Goal: Task Accomplishment & Management: Manage account settings

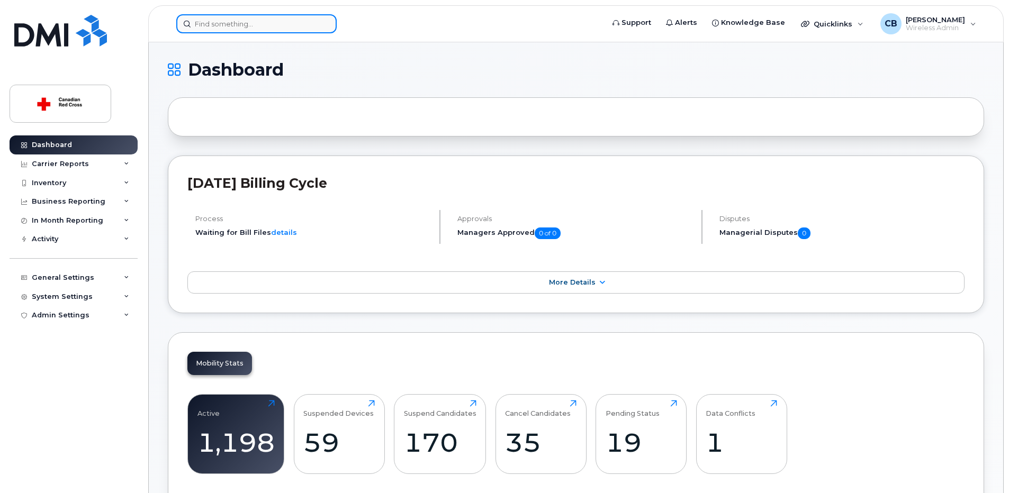
click at [242, 23] on input at bounding box center [256, 23] width 160 height 19
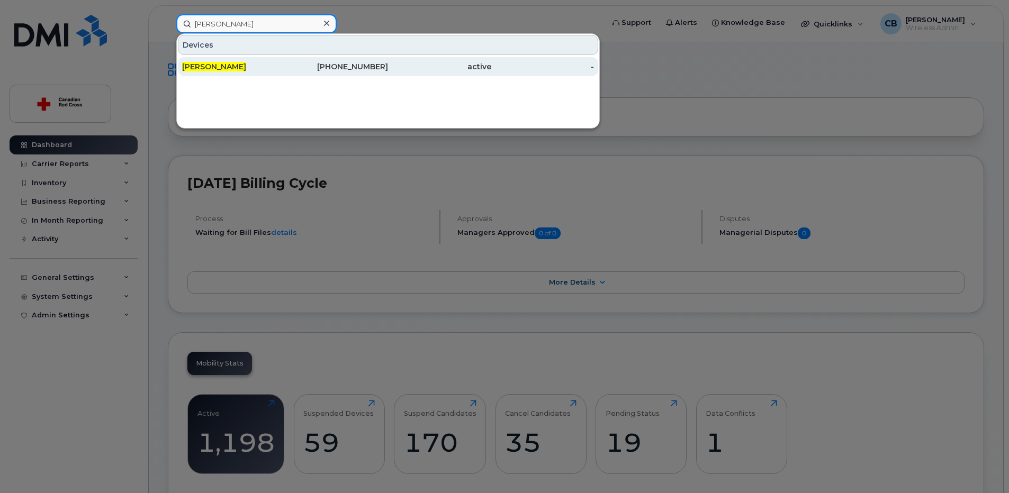
type input "rebecca han"
click at [211, 62] on span "Rebecca Han" at bounding box center [214, 67] width 64 height 10
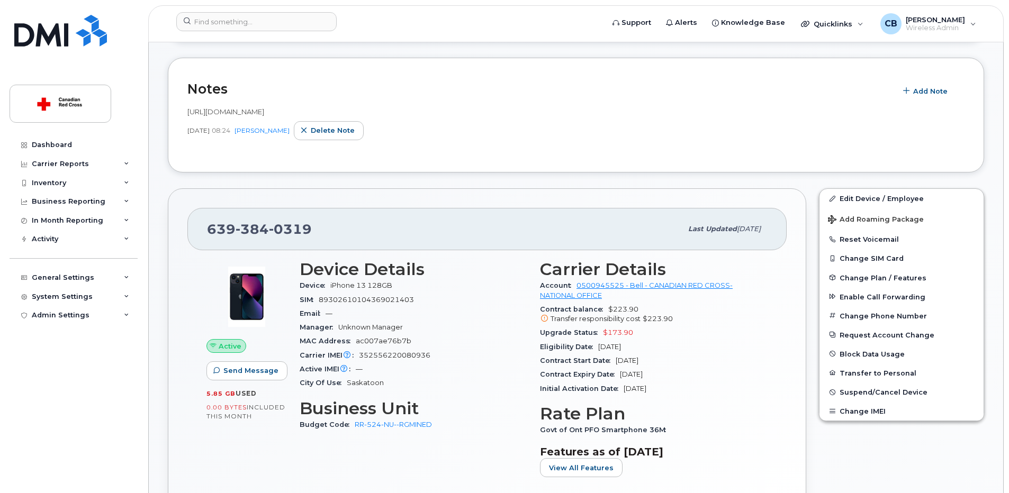
scroll to position [265, 0]
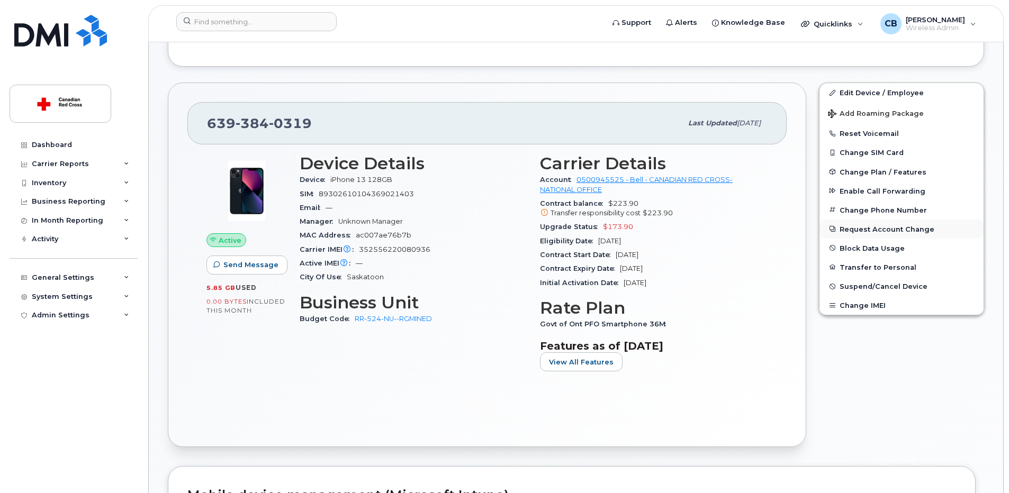
click at [870, 230] on button "Request Account Change" at bounding box center [902, 229] width 164 height 19
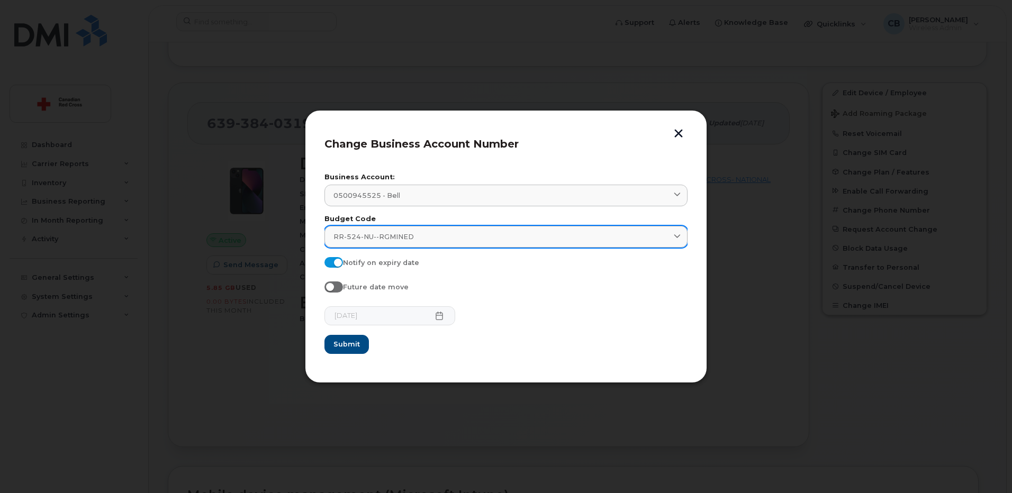
click at [427, 236] on div "RR-524-NU--RGMINED" at bounding box center [506, 237] width 345 height 10
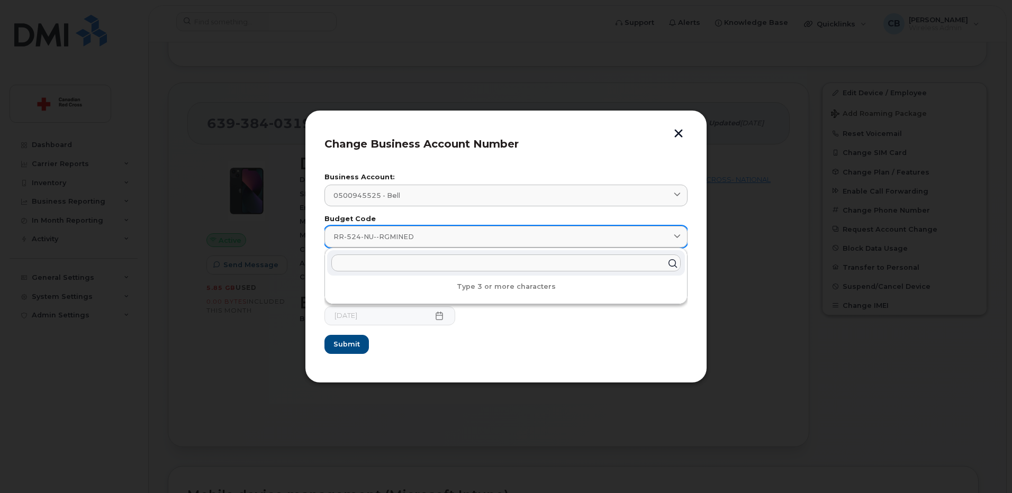
paste input "RR-5254-NU"
type input "RR-5254-NU"
click at [351, 344] on span "Submit" at bounding box center [346, 344] width 26 height 10
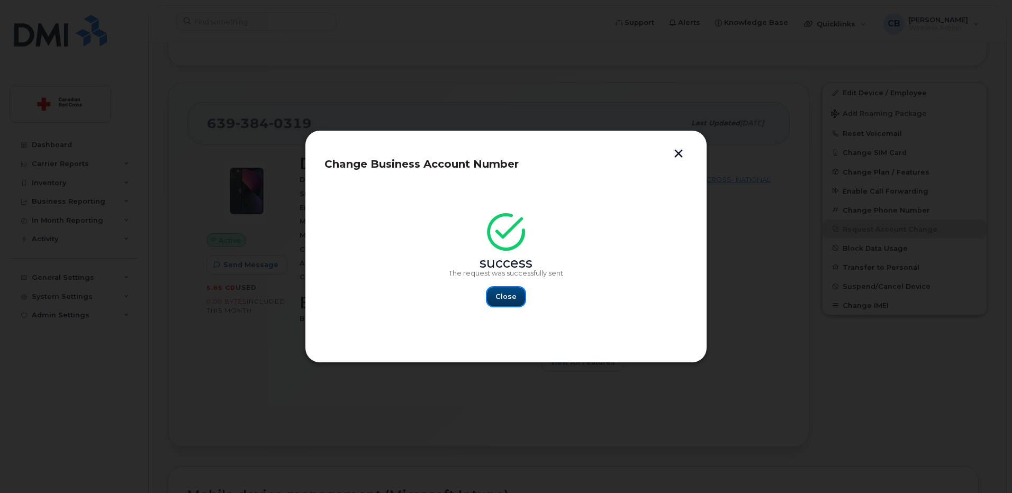
click at [510, 299] on span "Close" at bounding box center [506, 297] width 21 height 10
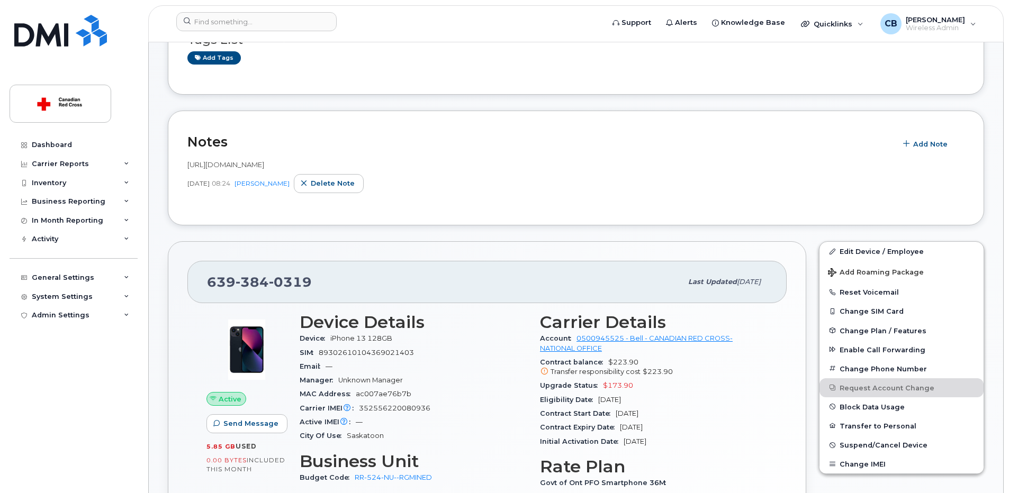
scroll to position [0, 0]
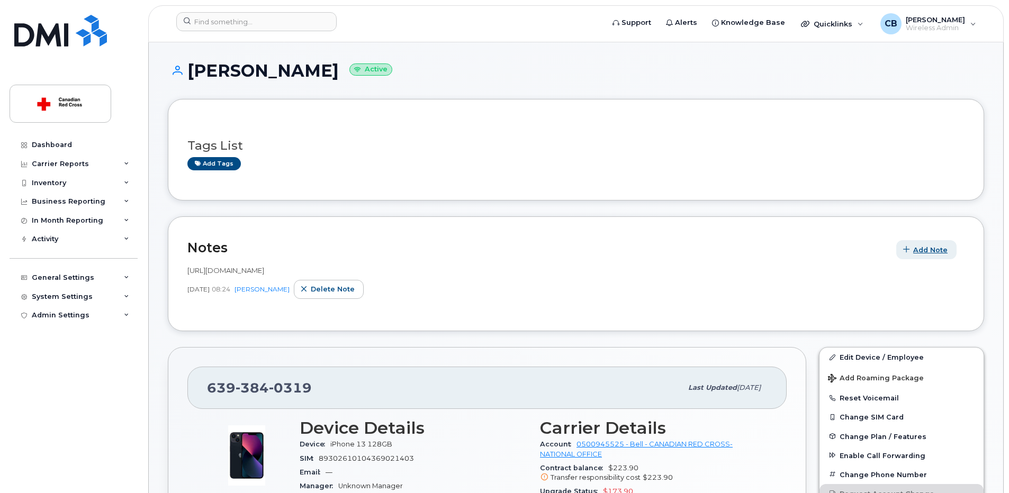
click at [919, 251] on span "Add Note" at bounding box center [930, 250] width 34 height 10
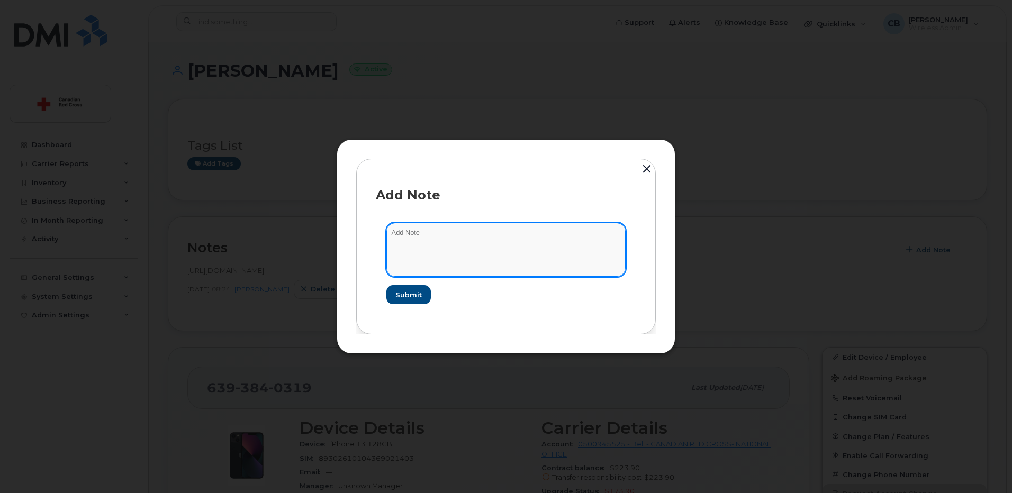
click at [513, 241] on textarea at bounding box center [506, 250] width 239 height 54
paste textarea "https://crcssupport.atlassian.net/browse/IS-164661"
type textarea "https://crcssupport.atlassian.net/browse/IS-164661 Budget Code change"
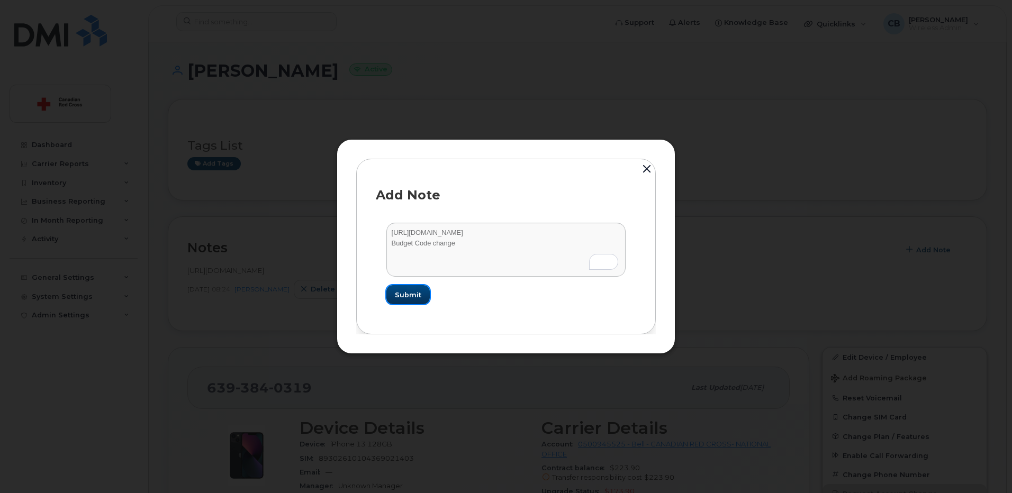
click at [410, 295] on span "Submit" at bounding box center [408, 295] width 26 height 10
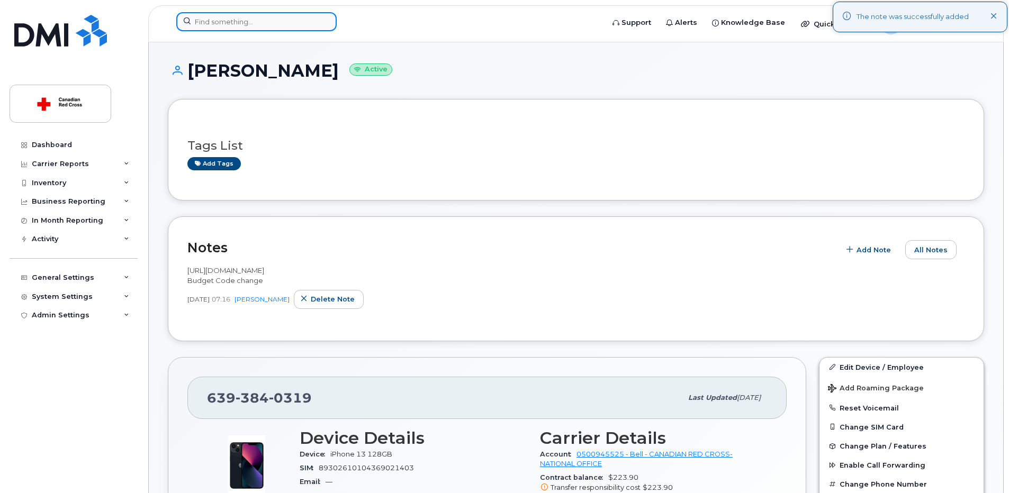
click at [222, 23] on input at bounding box center [256, 21] width 160 height 19
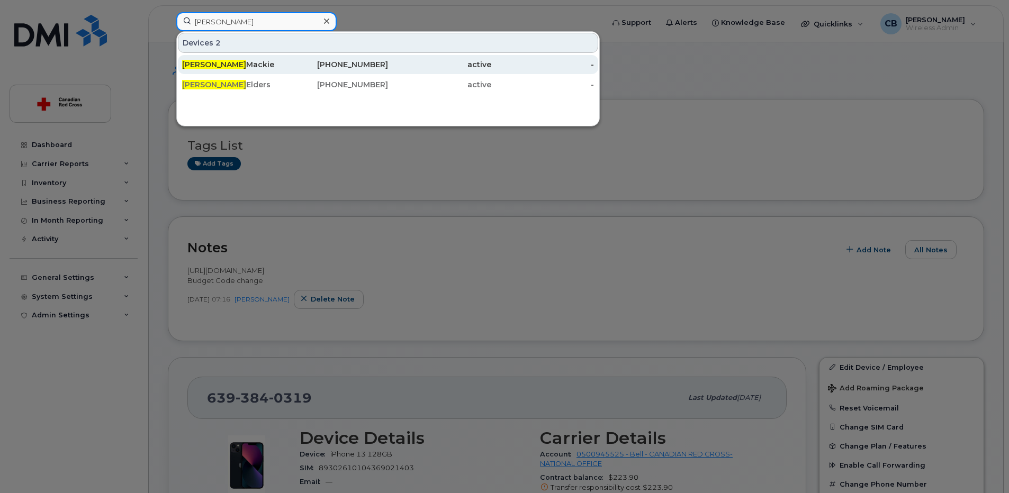
type input "dana"
click at [217, 69] on div "Dana Mackie" at bounding box center [233, 64] width 103 height 11
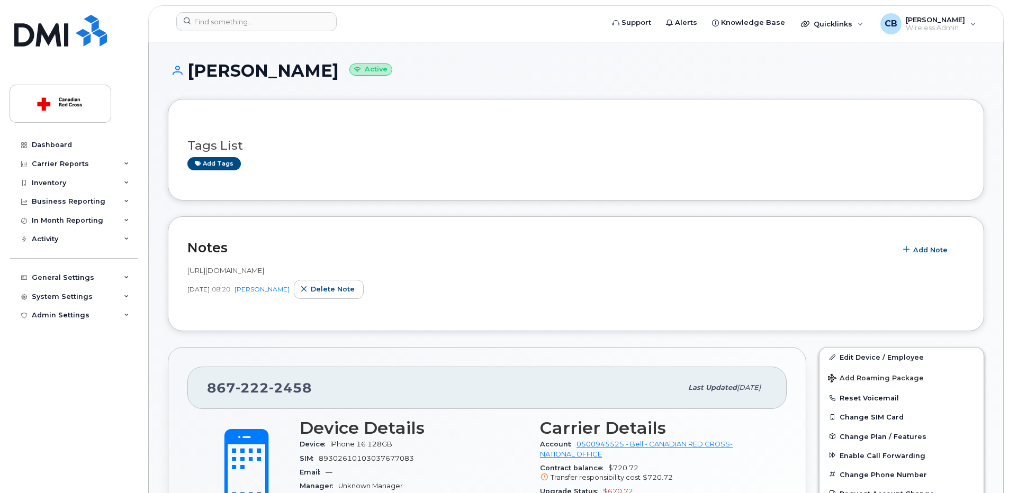
scroll to position [159, 0]
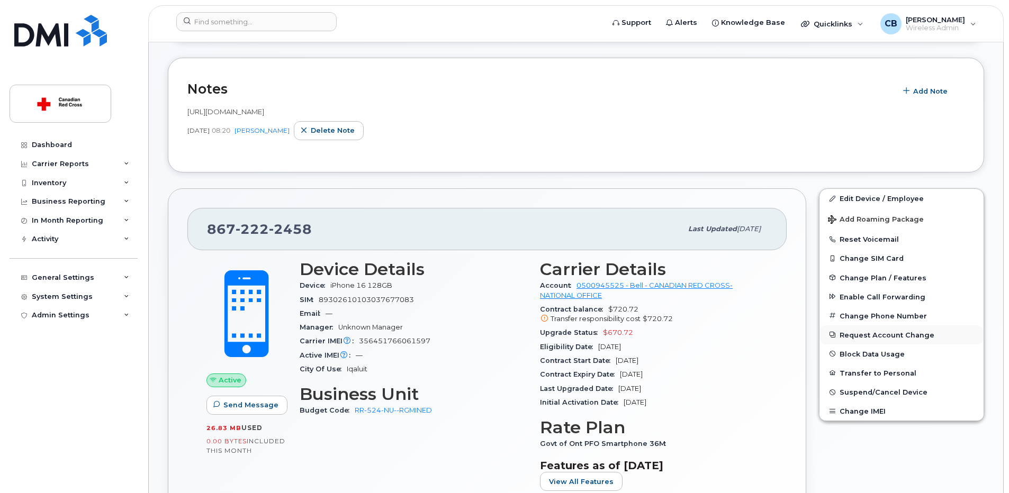
click at [884, 330] on button "Request Account Change" at bounding box center [902, 335] width 164 height 19
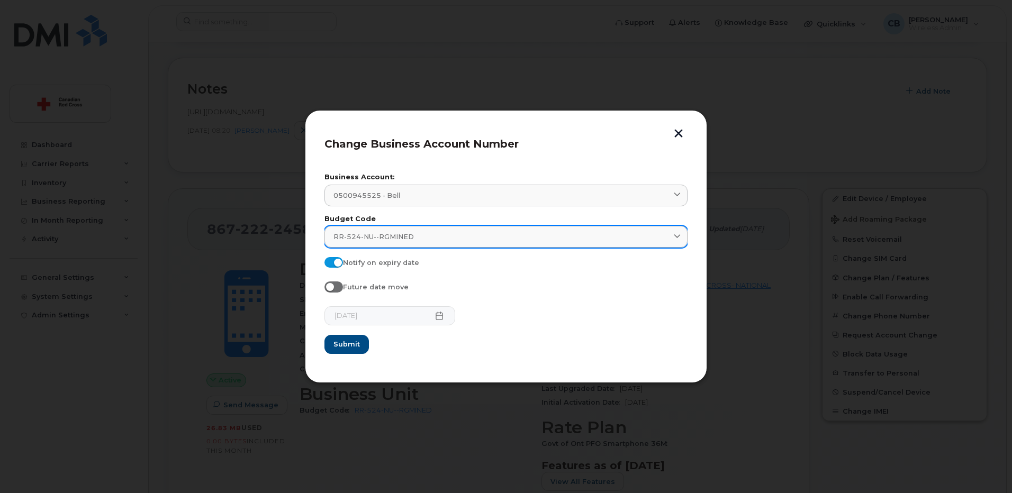
click at [416, 235] on div "RR-524-NU--RGMINED" at bounding box center [506, 237] width 345 height 10
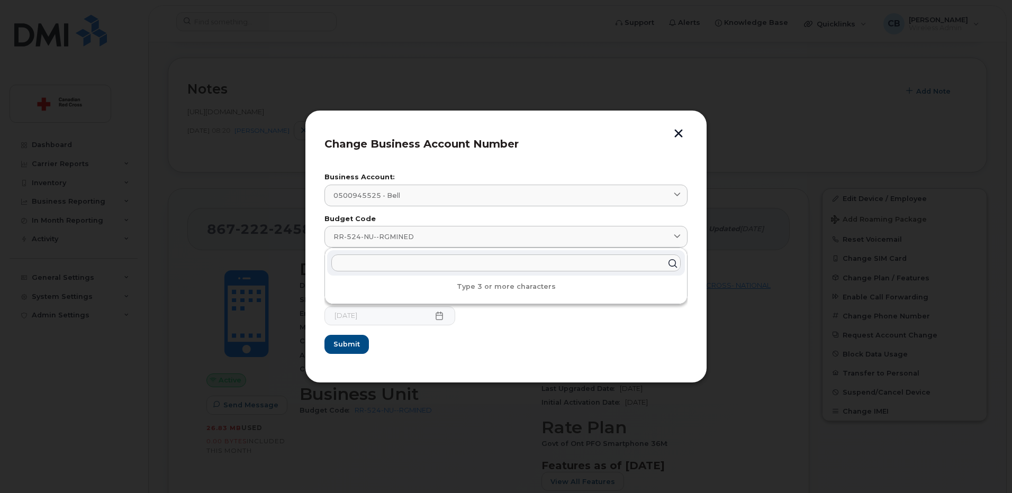
paste input "https://crcssupport.atlassian.net/browse/IS-164661"
drag, startPoint x: 555, startPoint y: 262, endPoint x: 318, endPoint y: 267, distance: 237.2
click at [318, 267] on div "Change Business Account Number Business Account: 0500945525 - Bell 0500945525 -…" at bounding box center [506, 246] width 402 height 273
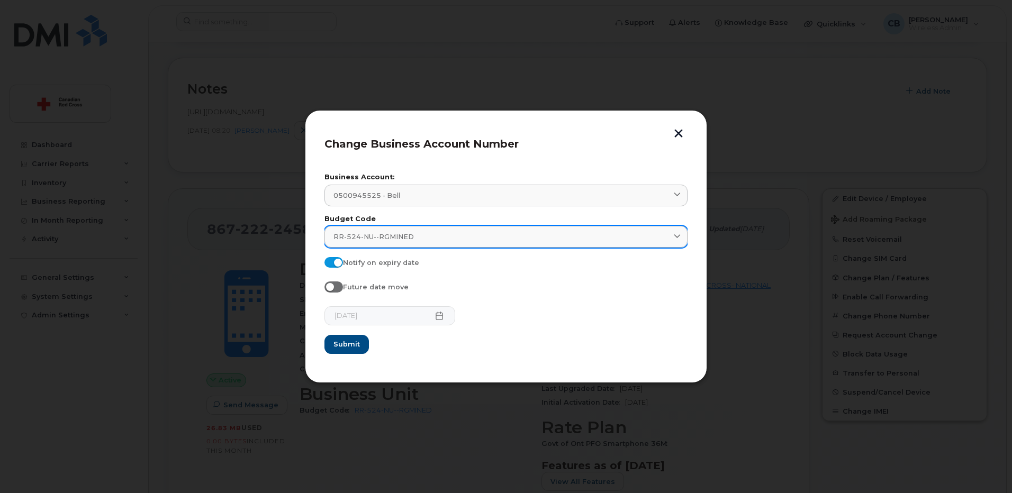
click at [360, 242] on span "RR-524-NU--RGMINED" at bounding box center [374, 237] width 80 height 10
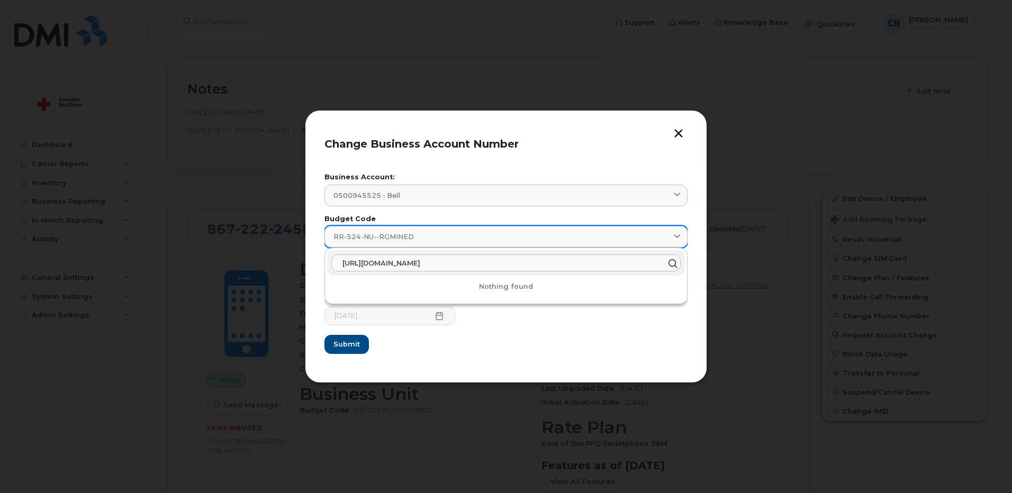
paste input "RR-5254-NU"
type input "RR-5254-NU"
click at [348, 343] on span "Submit" at bounding box center [346, 344] width 26 height 10
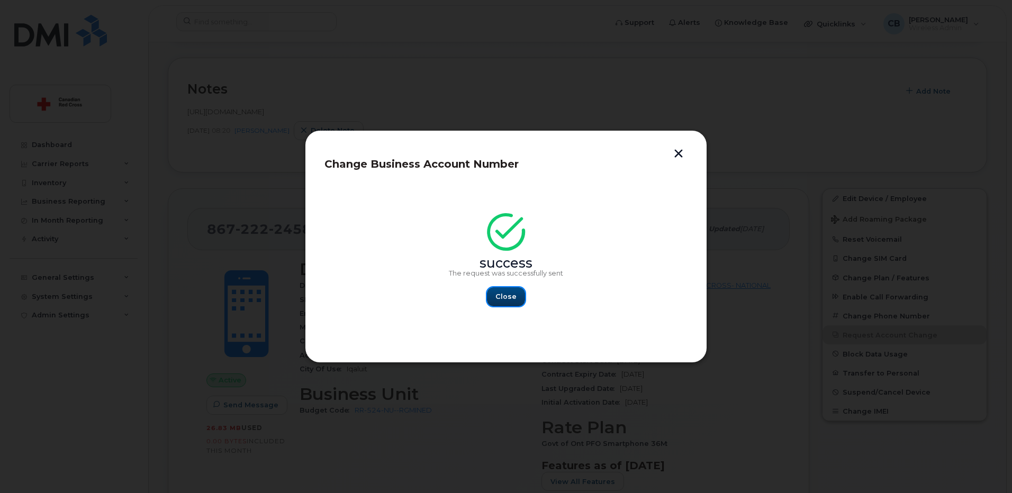
click at [507, 293] on span "Close" at bounding box center [506, 297] width 21 height 10
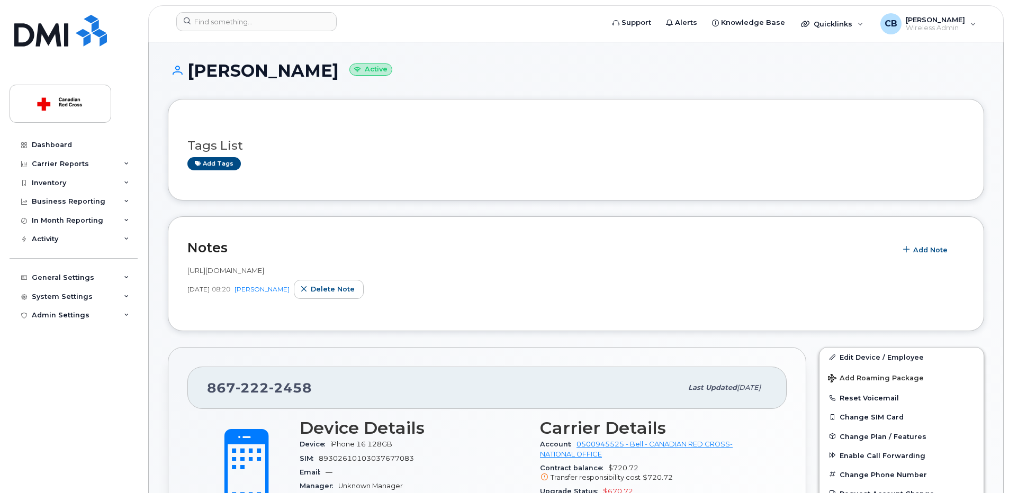
scroll to position [106, 0]
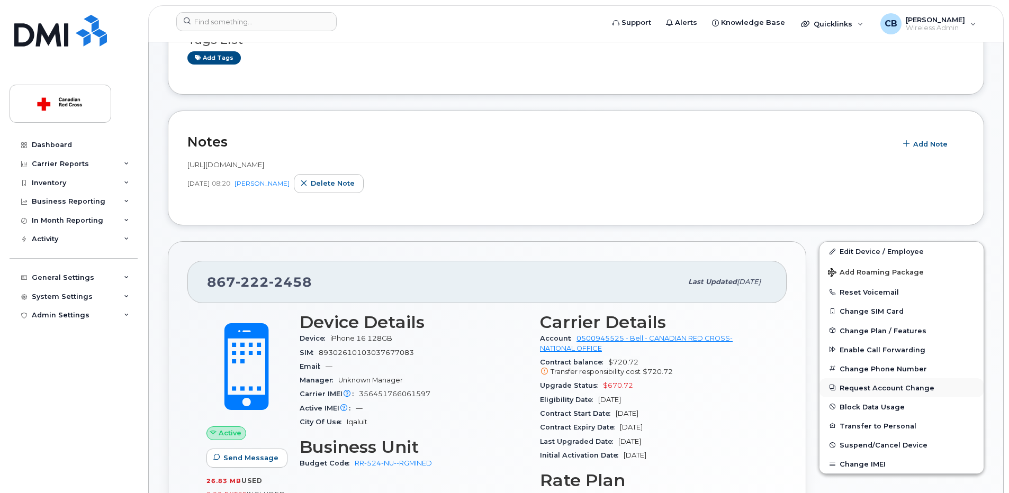
click at [873, 388] on button "Request Account Change" at bounding box center [902, 388] width 164 height 19
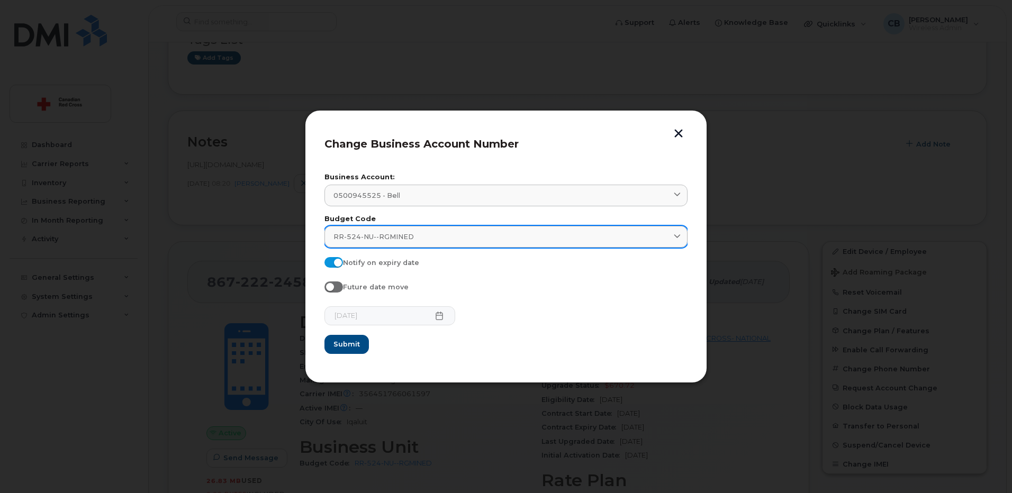
click at [387, 234] on span "RR-524-NU--RGMINED" at bounding box center [374, 237] width 80 height 10
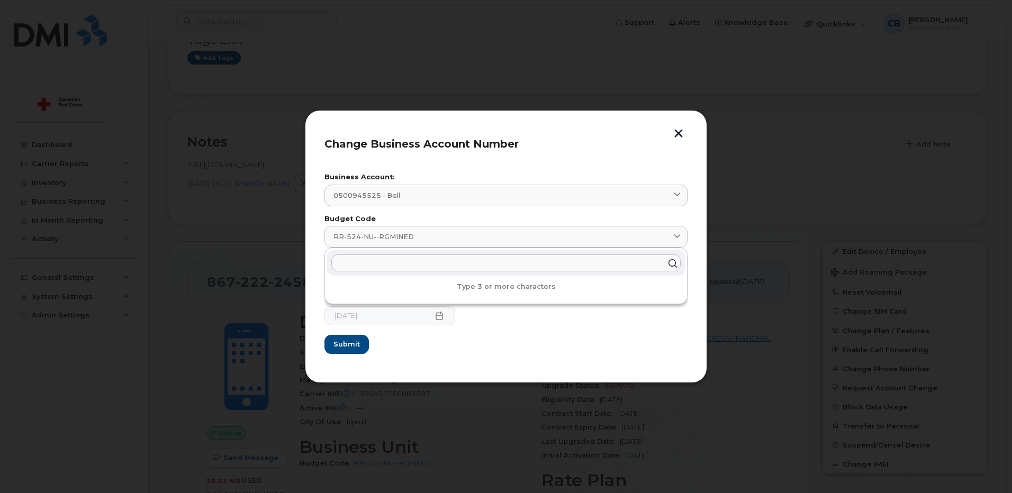
click at [382, 261] on input "text" at bounding box center [505, 263] width 349 height 17
paste input "RR-5254-NU"
click at [366, 261] on input "RR-5254-NU" at bounding box center [505, 263] width 349 height 17
type input "RR-524-NU"
click at [318, 306] on div "Change Business Account Number Business Account: 0500945525 - Bell 0500945525 -…" at bounding box center [506, 246] width 402 height 273
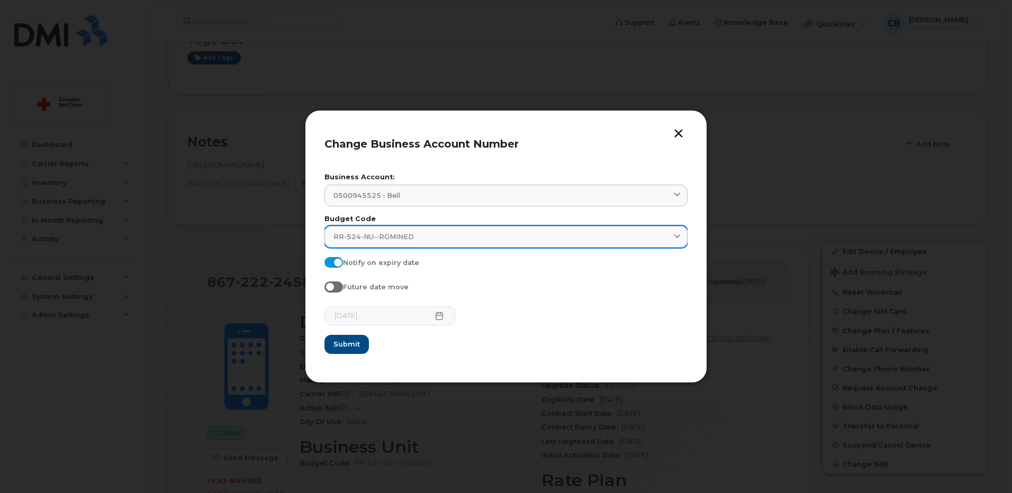
click at [400, 238] on span "RR-524-NU--RGMINED" at bounding box center [374, 237] width 80 height 10
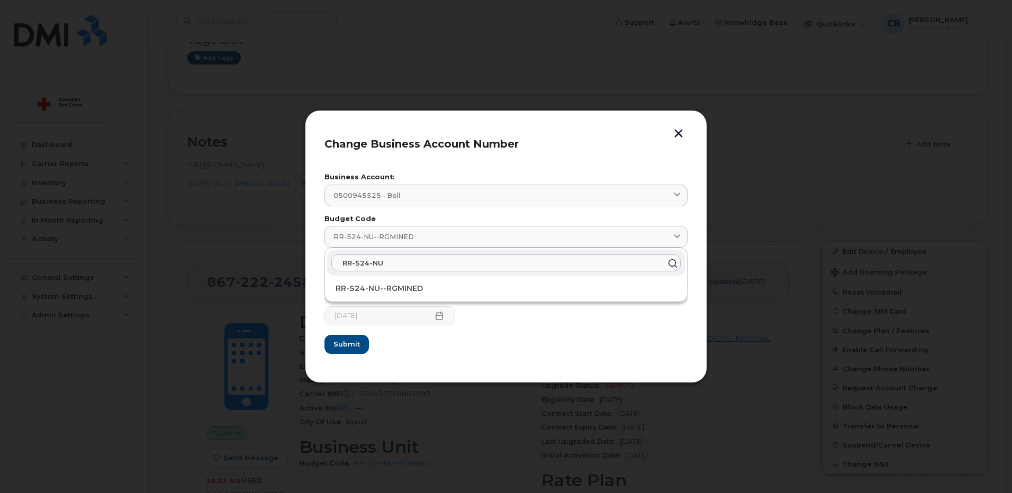
drag, startPoint x: 385, startPoint y: 266, endPoint x: 325, endPoint y: 265, distance: 60.4
click at [325, 265] on div "RR-524-NU RR-524-NU--RGMINED" at bounding box center [506, 274] width 362 height 53
click at [679, 131] on button "button" at bounding box center [679, 134] width 16 height 11
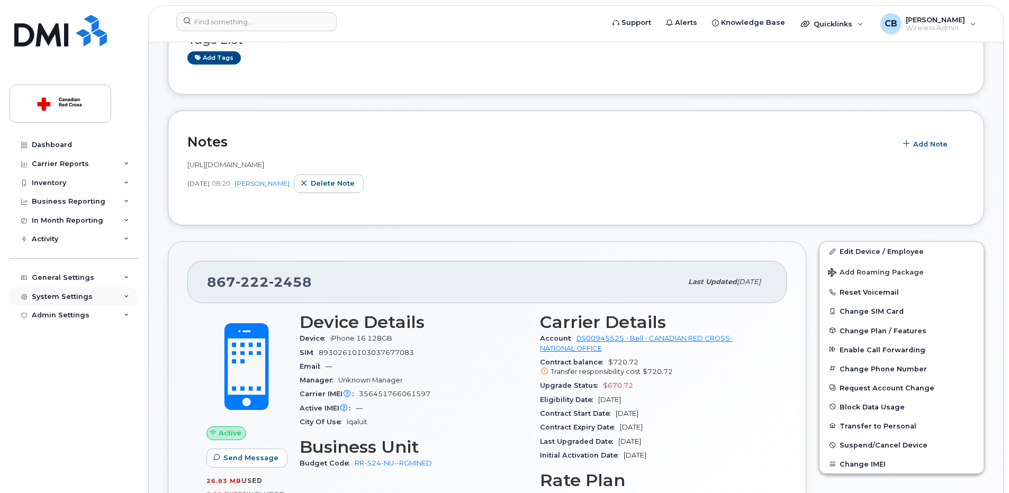
click at [55, 298] on div "System Settings" at bounding box center [62, 297] width 61 height 8
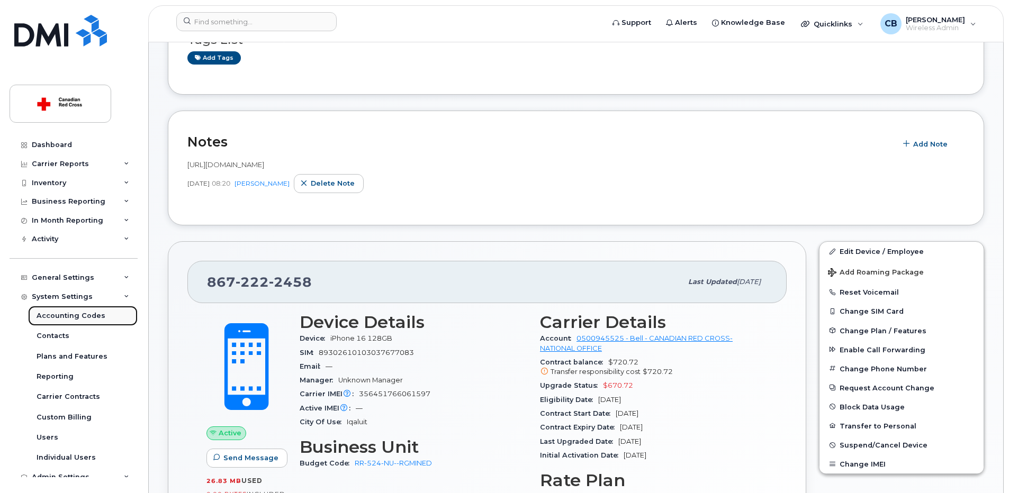
click at [73, 313] on div "Accounting Codes" at bounding box center [71, 316] width 69 height 10
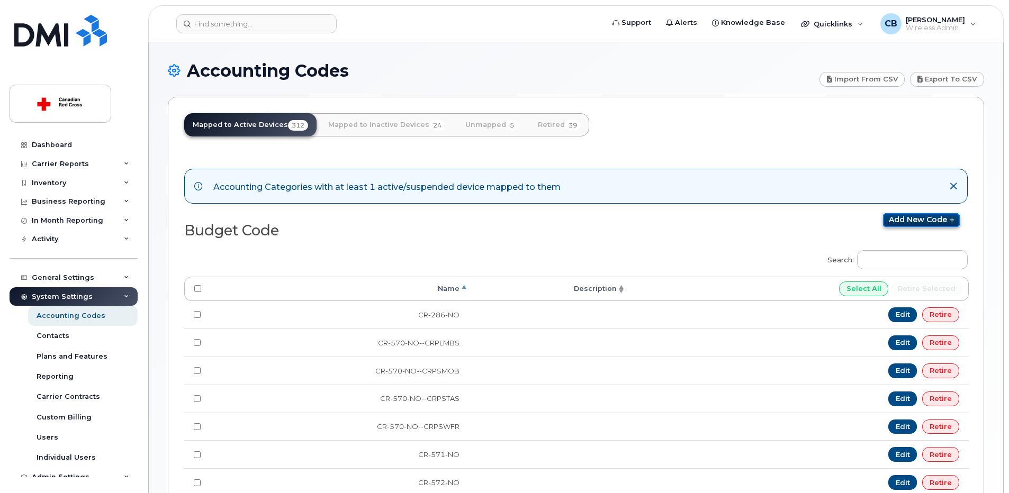
click at [894, 219] on link "Add new code" at bounding box center [921, 220] width 77 height 14
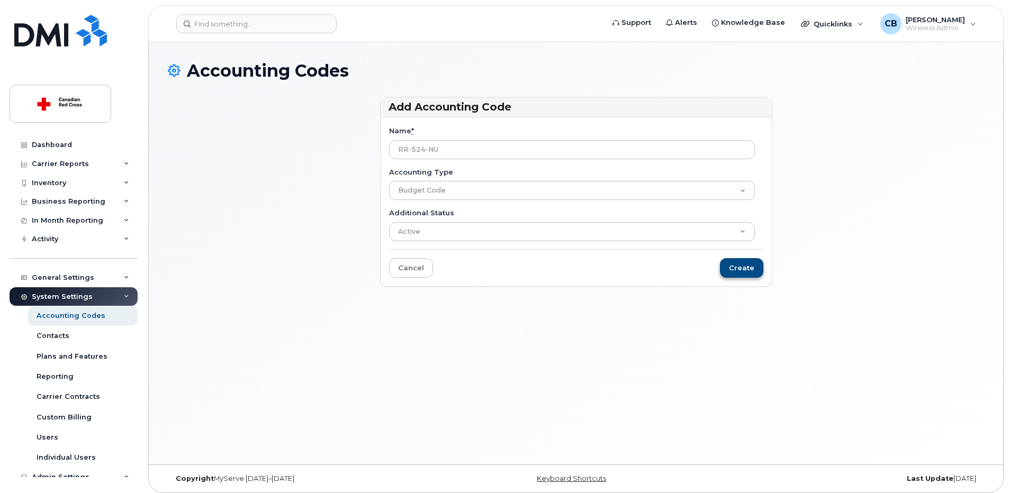
type input "RR-524-NU"
click at [745, 266] on input "Create" at bounding box center [741, 268] width 43 height 20
type input "Saving..."
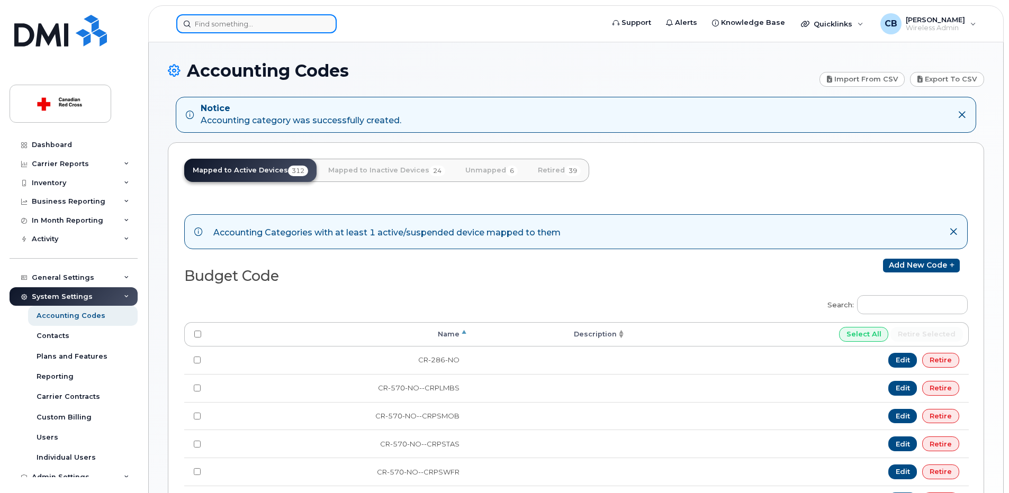
click at [218, 27] on input at bounding box center [256, 23] width 160 height 19
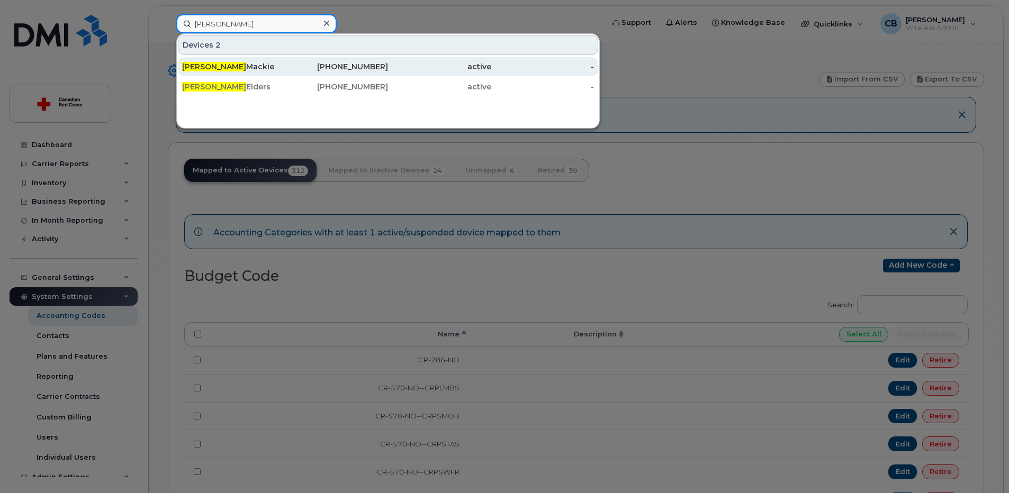
type input "dana"
click at [222, 64] on div "Dana Mackie" at bounding box center [233, 66] width 103 height 11
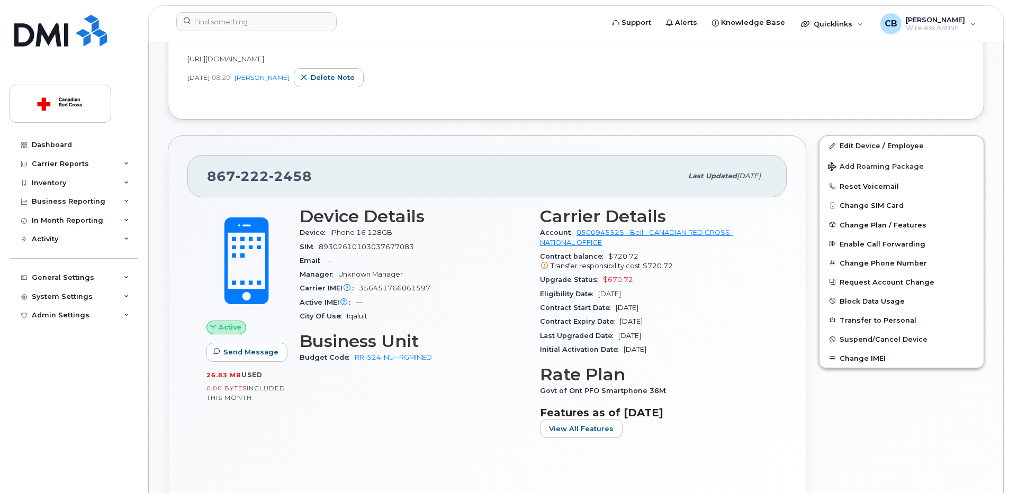
scroll to position [318, 0]
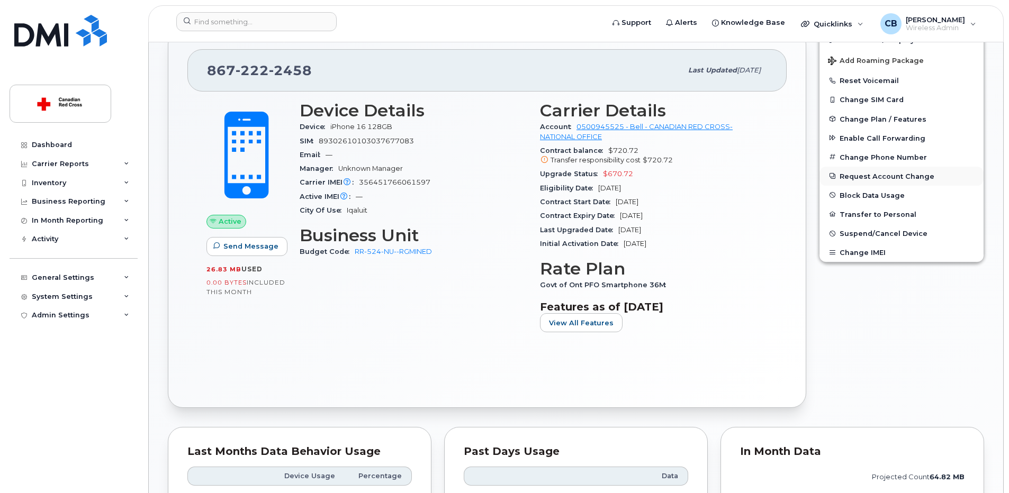
click at [870, 177] on button "Request Account Change" at bounding box center [902, 176] width 164 height 19
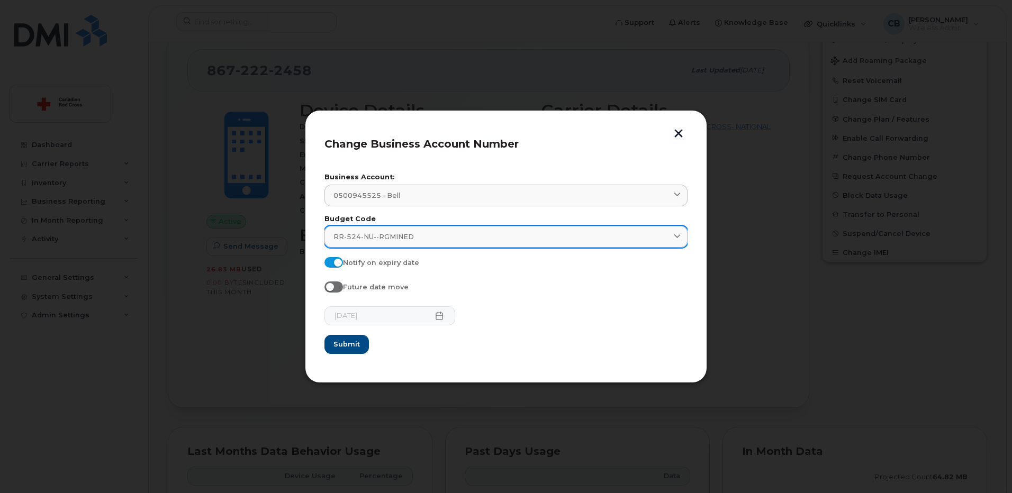
click at [393, 240] on span "RR-524-NU--RGMINED" at bounding box center [374, 237] width 80 height 10
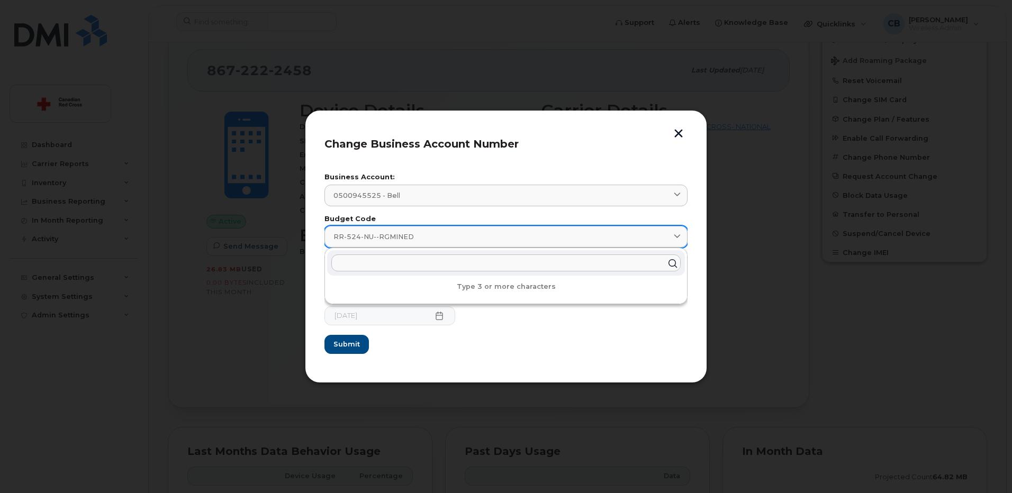
paste input "RR-524-NU"
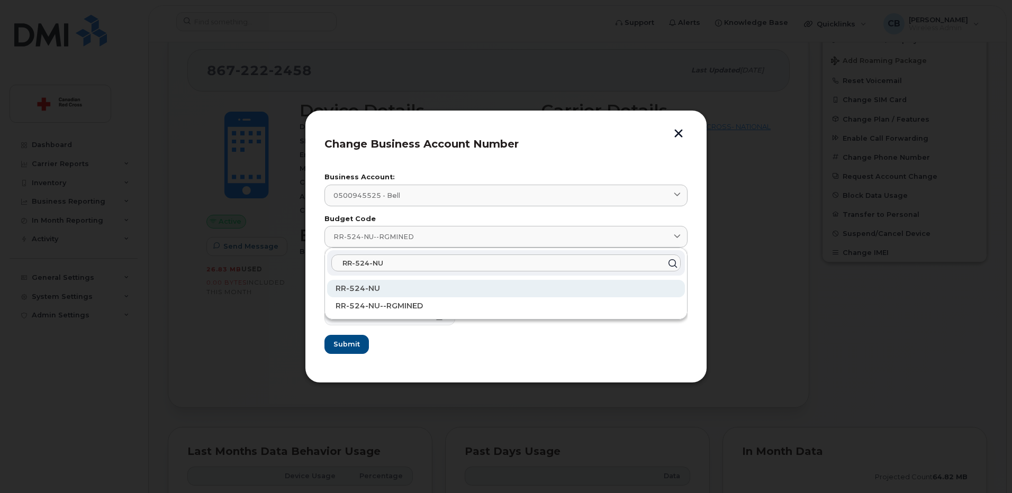
type input "RR-524-NU"
click at [374, 285] on span "RR-524-NU" at bounding box center [358, 289] width 44 height 10
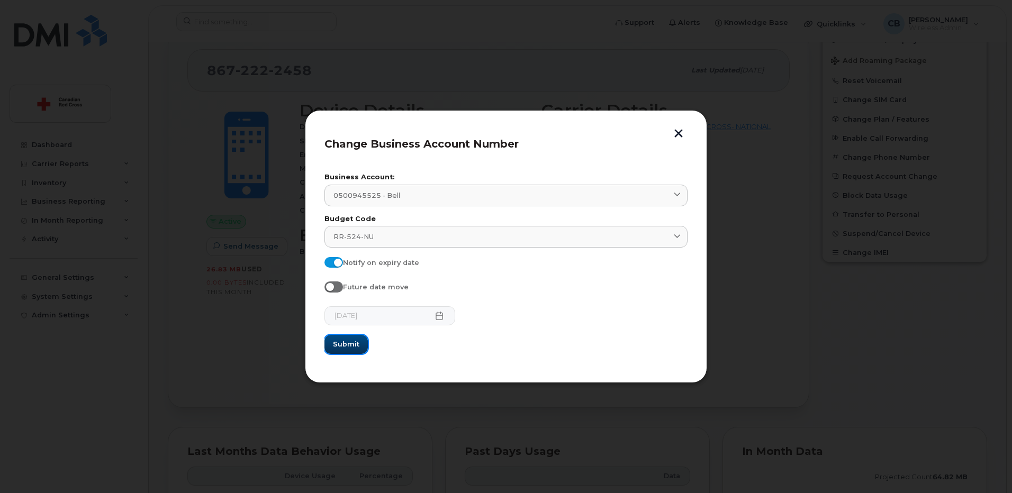
click at [350, 346] on span "Submit" at bounding box center [346, 344] width 26 height 10
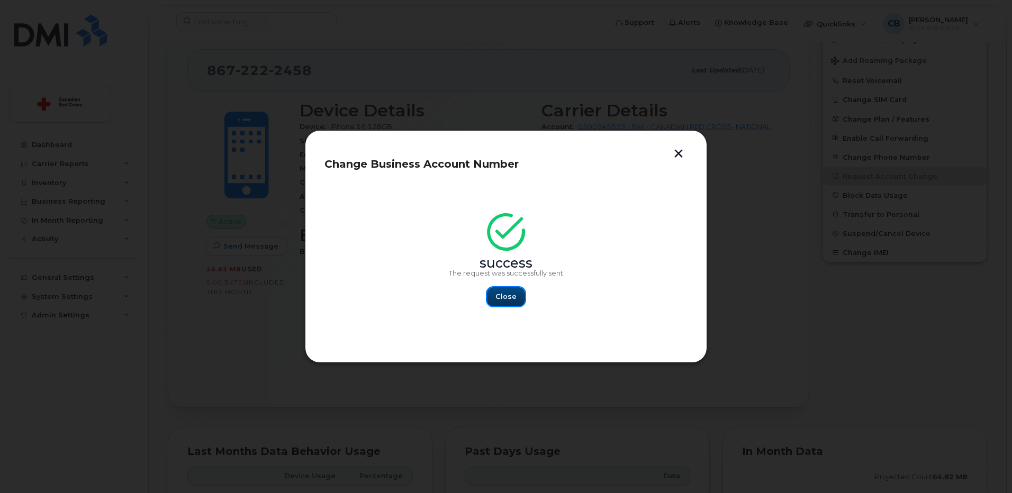
click at [503, 298] on span "Close" at bounding box center [506, 297] width 21 height 10
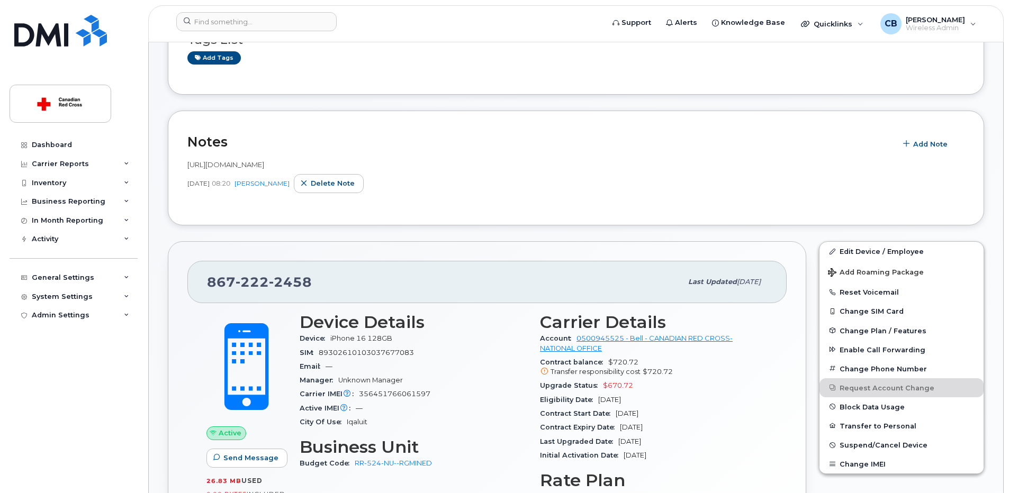
scroll to position [0, 0]
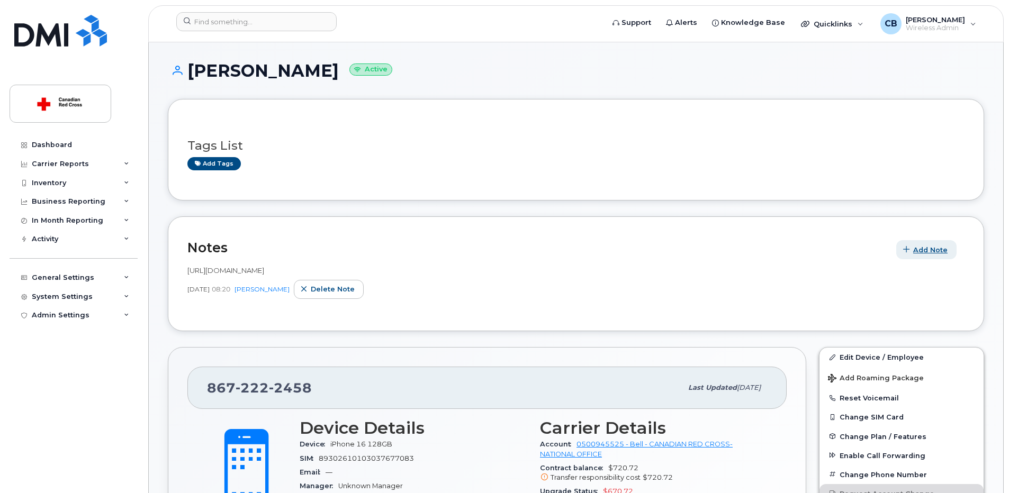
click at [923, 245] on span "Add Note" at bounding box center [930, 250] width 34 height 10
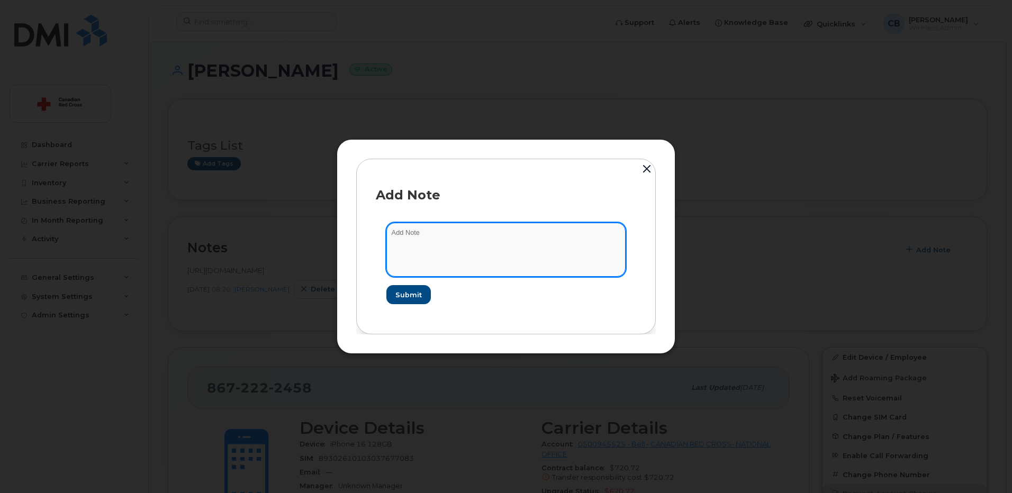
click at [501, 249] on textarea at bounding box center [506, 250] width 239 height 54
paste textarea "https://crcssupport.atlassian.net/browse/IS-164661"
type textarea "https://crcssupport.atlassian.net/browse/IS-164661 Budget Code"
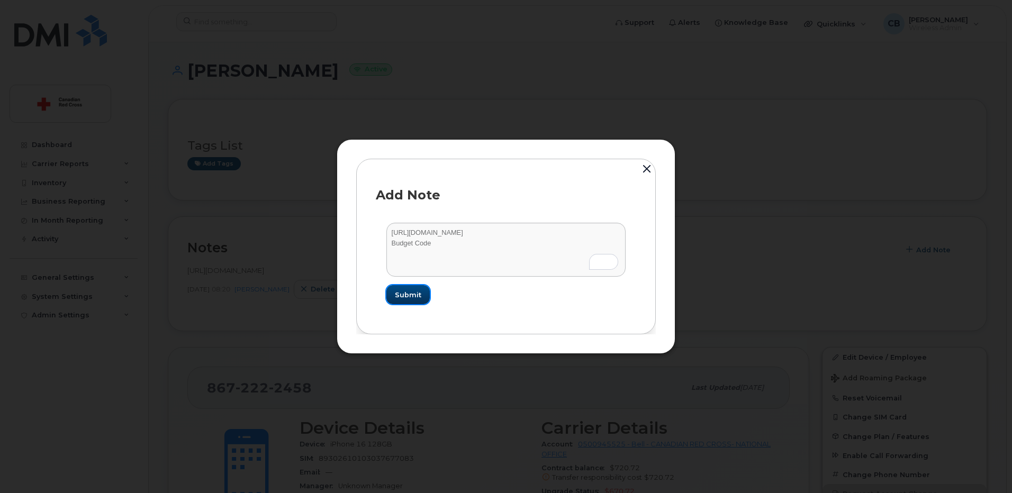
click at [400, 295] on span "Submit" at bounding box center [408, 295] width 26 height 10
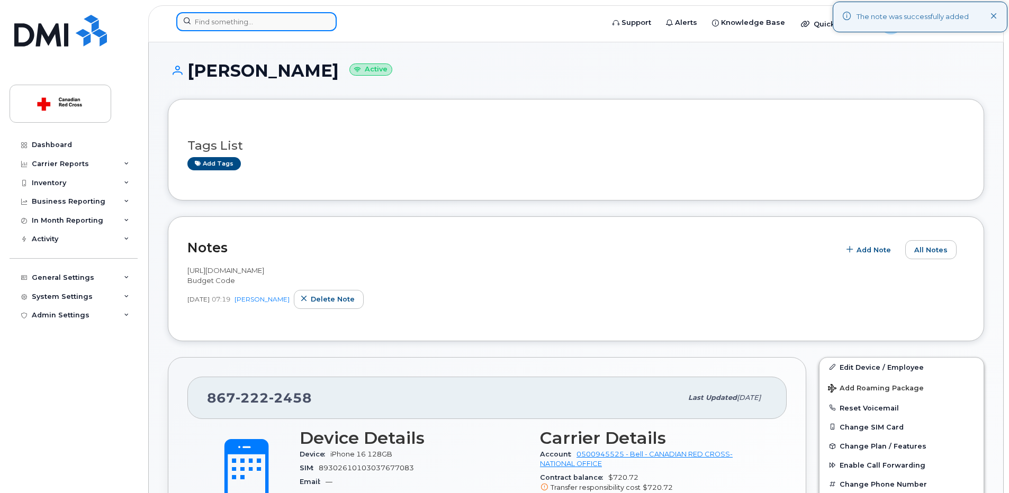
click at [228, 18] on input at bounding box center [256, 21] width 160 height 19
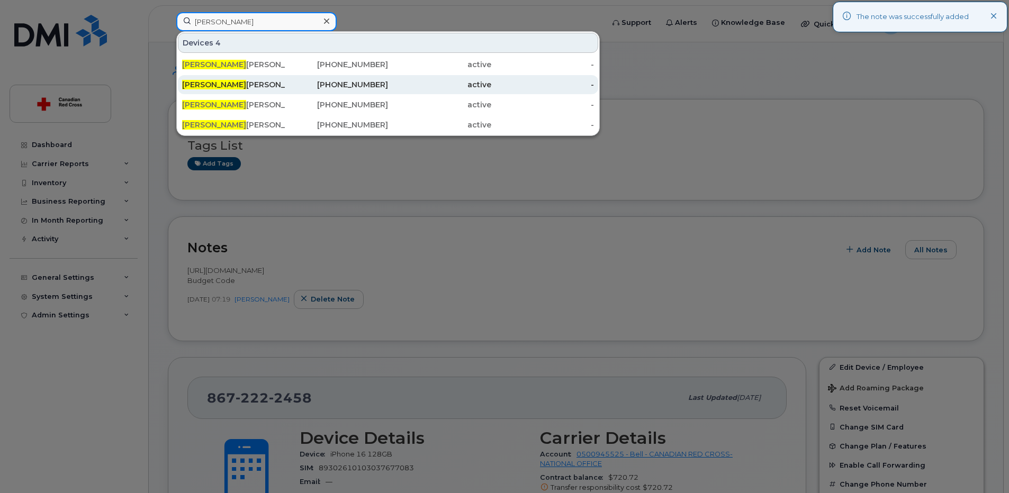
type input "rebecca"
click at [203, 84] on span "Rebecca" at bounding box center [214, 85] width 64 height 10
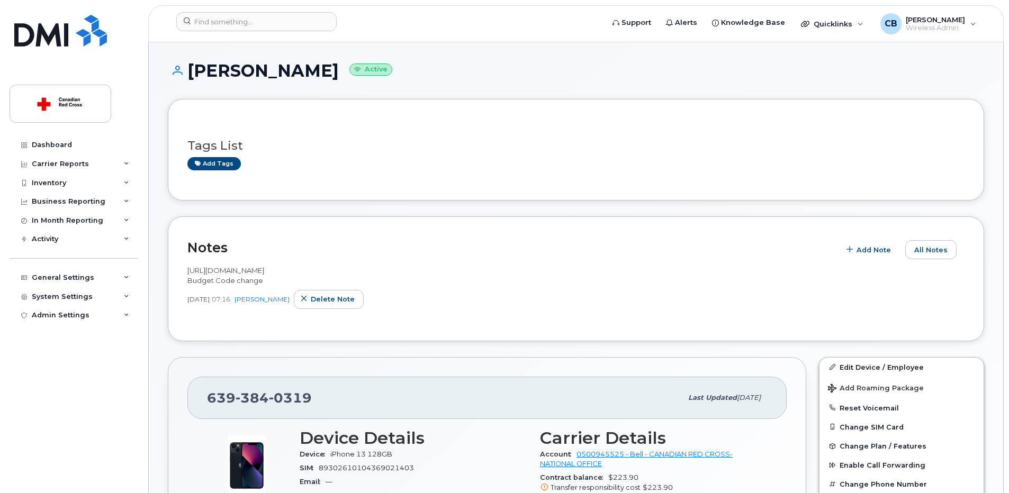
scroll to position [202, 0]
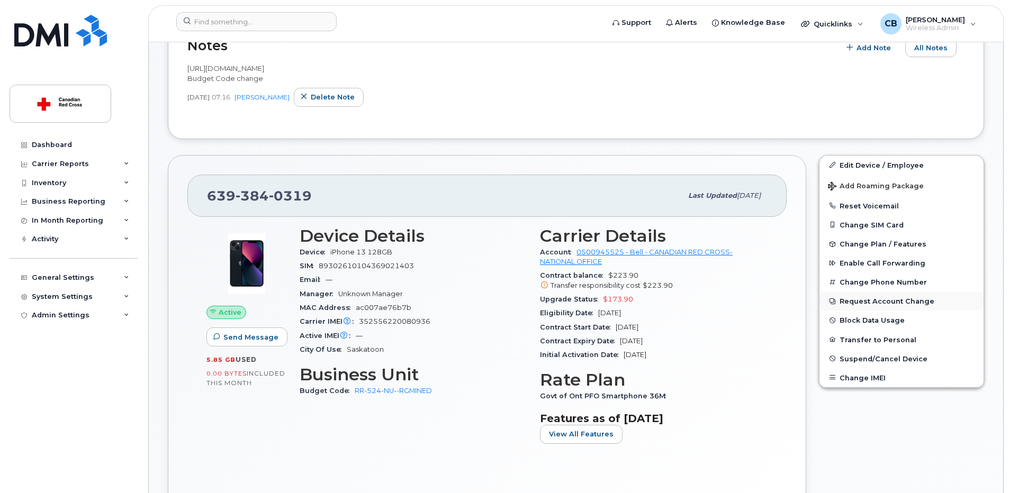
click at [873, 302] on button "Request Account Change" at bounding box center [902, 301] width 164 height 19
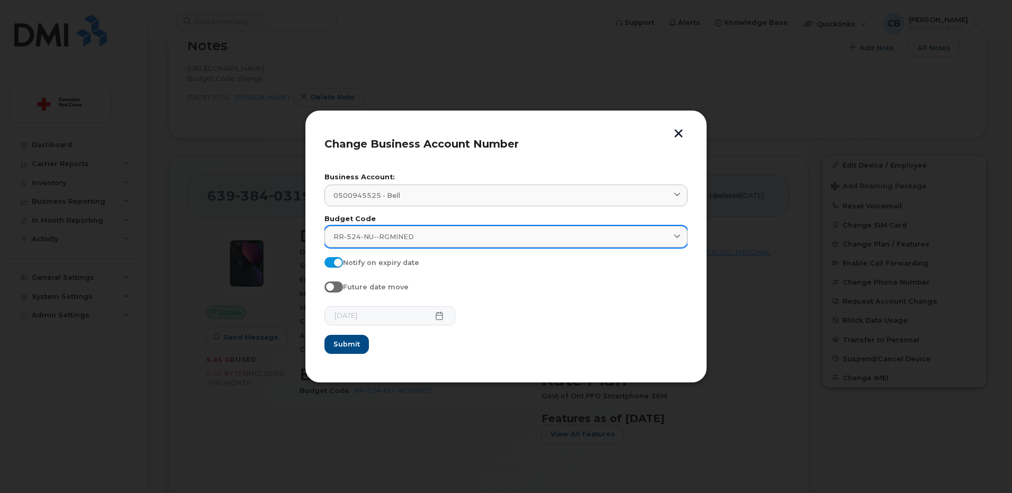
click at [390, 239] on span "RR-524-NU--RGMINED" at bounding box center [374, 237] width 80 height 10
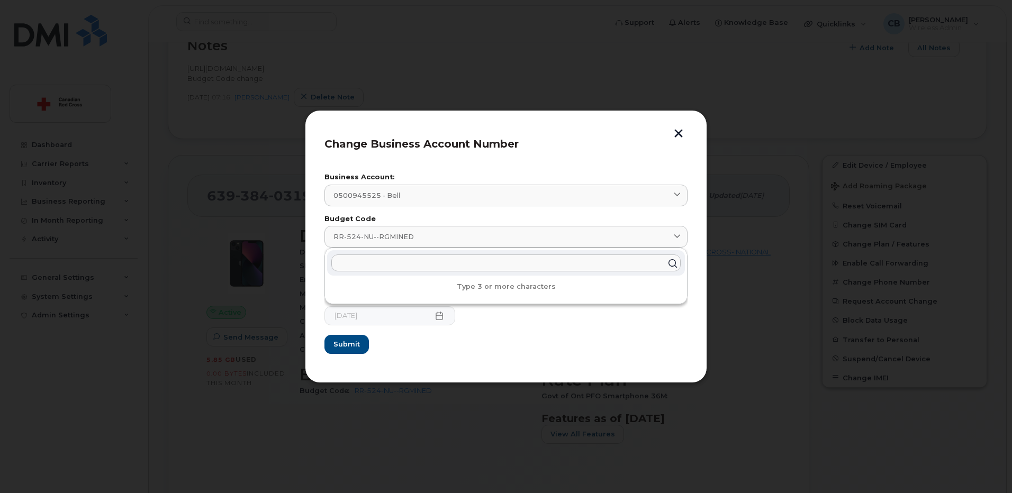
paste input "RR-524-NU"
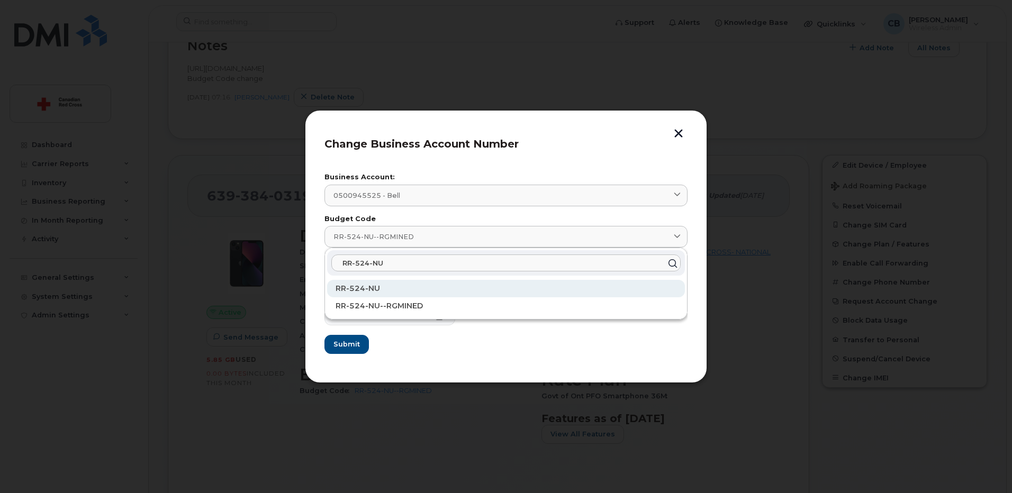
type input "RR-524-NU"
click at [369, 288] on span "RR-524-NU" at bounding box center [358, 289] width 44 height 10
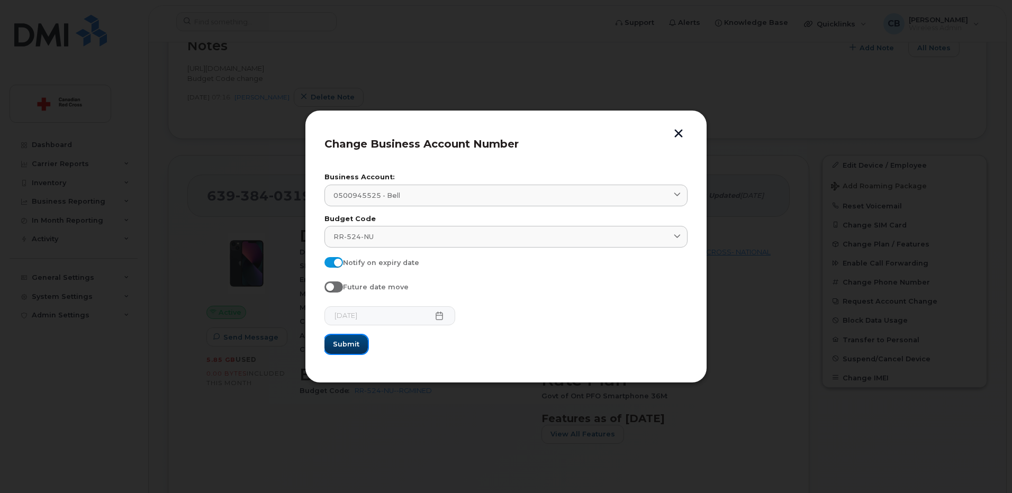
click at [353, 347] on span "Submit" at bounding box center [346, 344] width 26 height 10
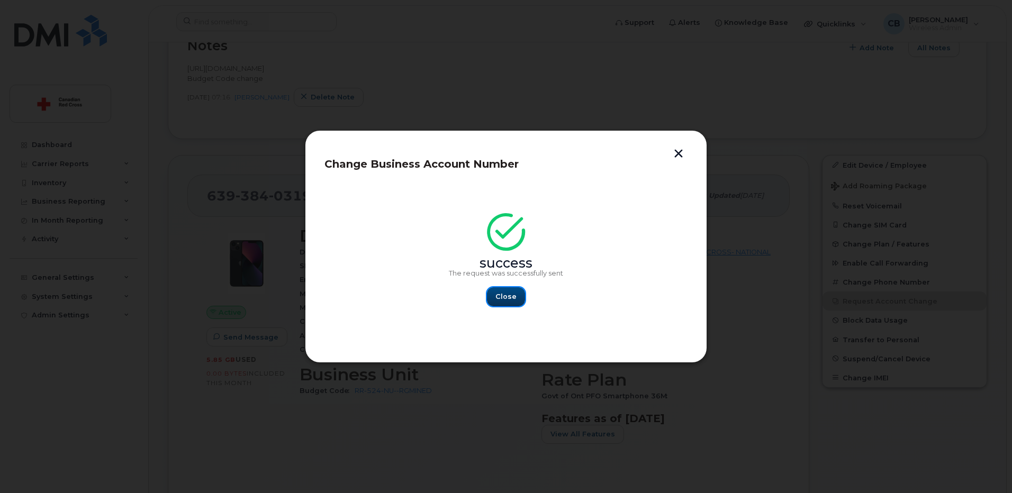
click at [506, 295] on span "Close" at bounding box center [506, 297] width 21 height 10
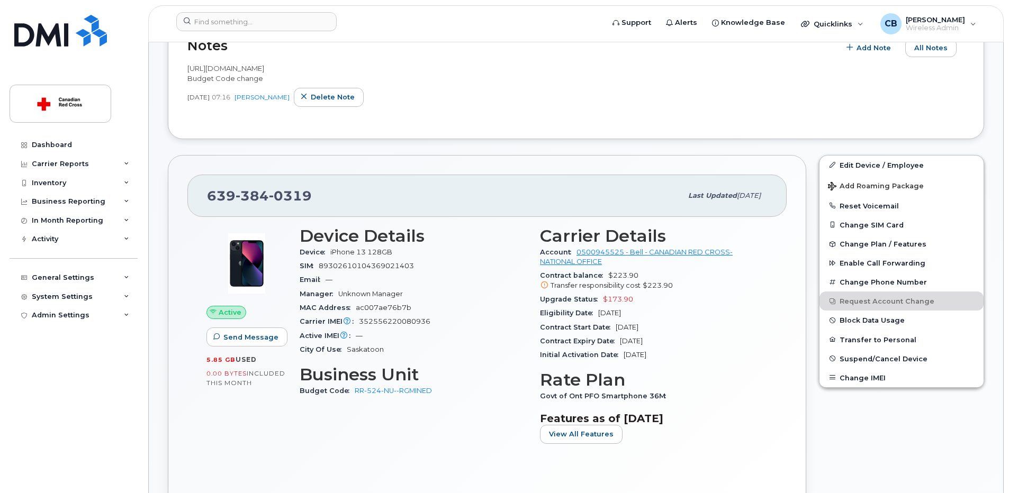
scroll to position [255, 0]
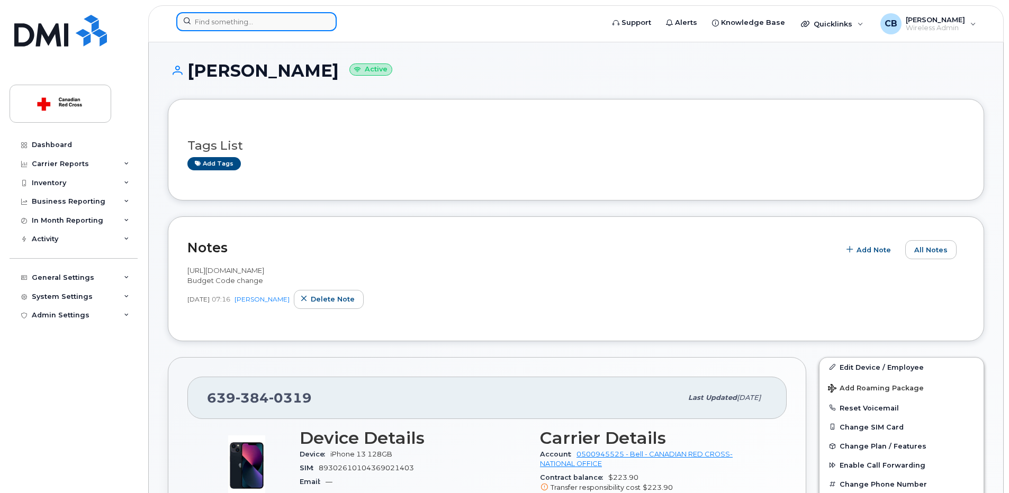
click at [250, 23] on input at bounding box center [256, 21] width 160 height 19
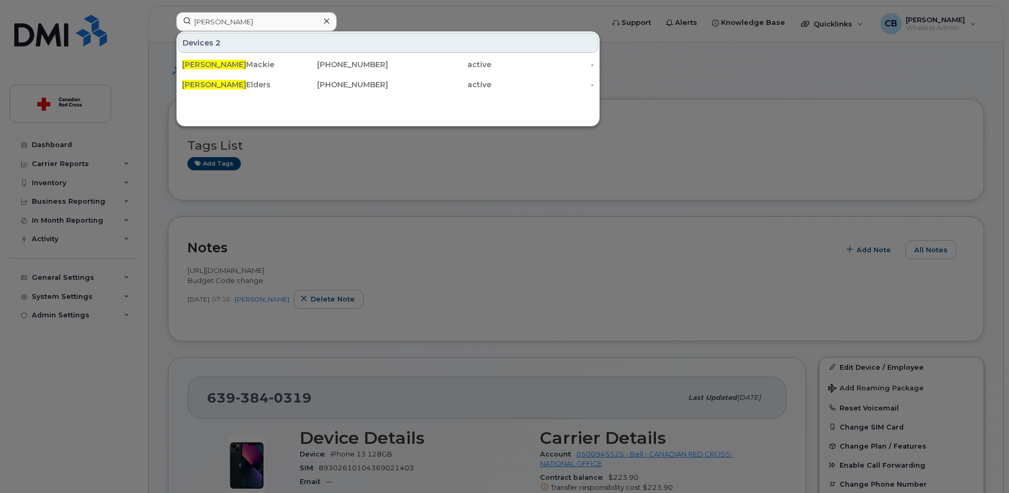
click at [651, 72] on div at bounding box center [504, 246] width 1009 height 493
drag, startPoint x: 302, startPoint y: 24, endPoint x: 183, endPoint y: 25, distance: 118.6
click at [183, 25] on input "dana" at bounding box center [256, 21] width 160 height 19
paste input "2505844012"
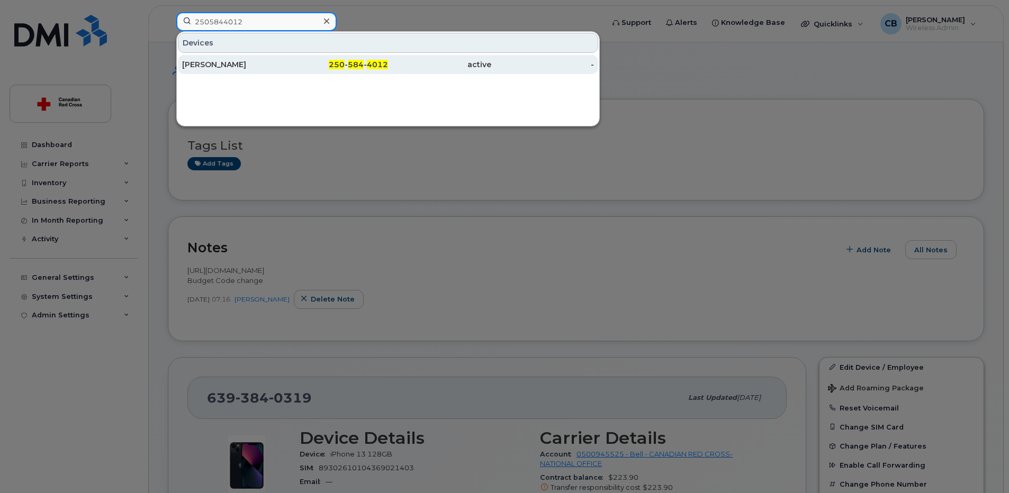
type input "2505844012"
click at [215, 68] on div "Alina Konevski" at bounding box center [233, 64] width 103 height 11
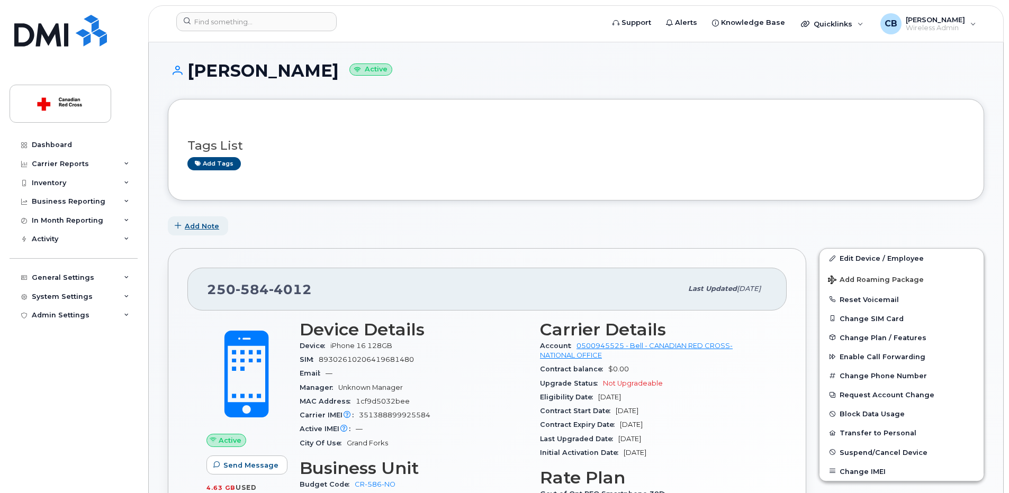
click at [205, 229] on span "Add Note" at bounding box center [202, 226] width 34 height 10
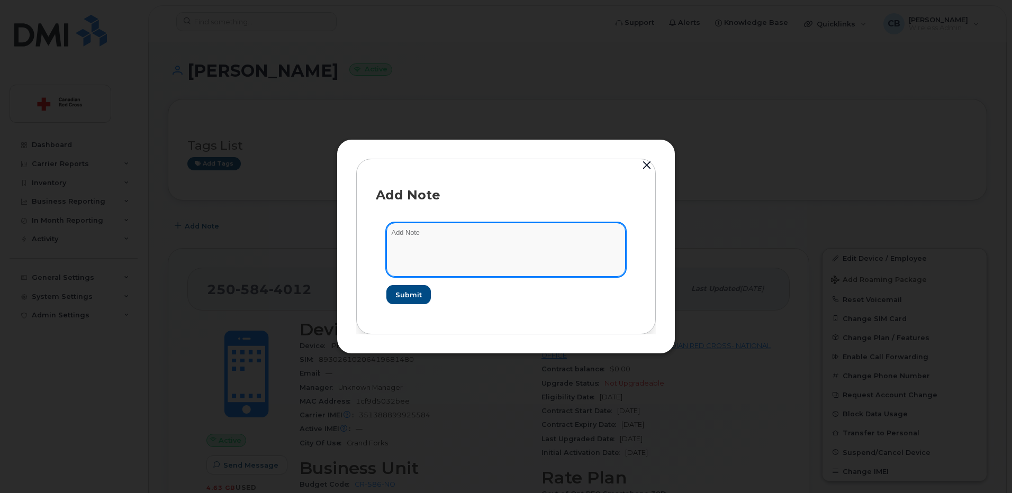
click at [423, 230] on textarea at bounding box center [506, 250] width 239 height 54
paste textarea "[URL][DOMAIN_NAME]"
type textarea "[URL][DOMAIN_NAME]"
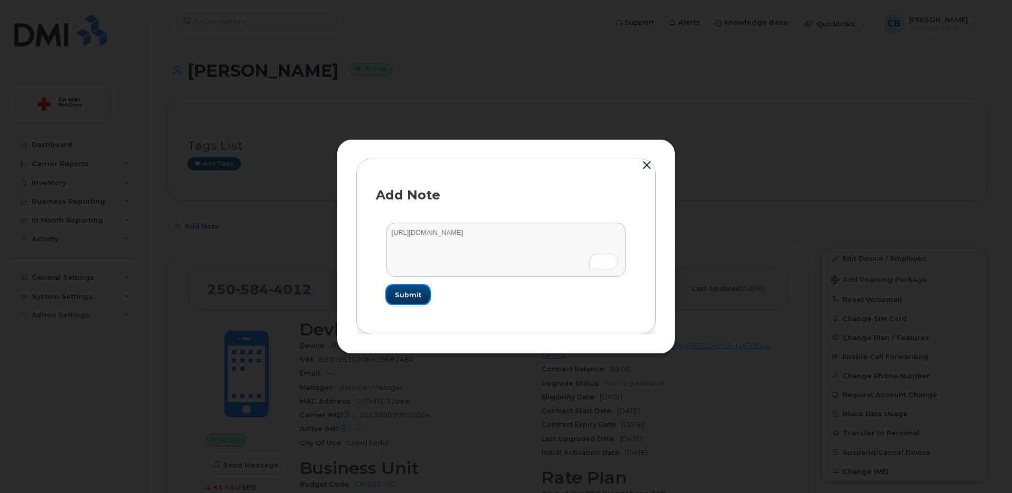
click at [405, 295] on span "Submit" at bounding box center [408, 295] width 26 height 10
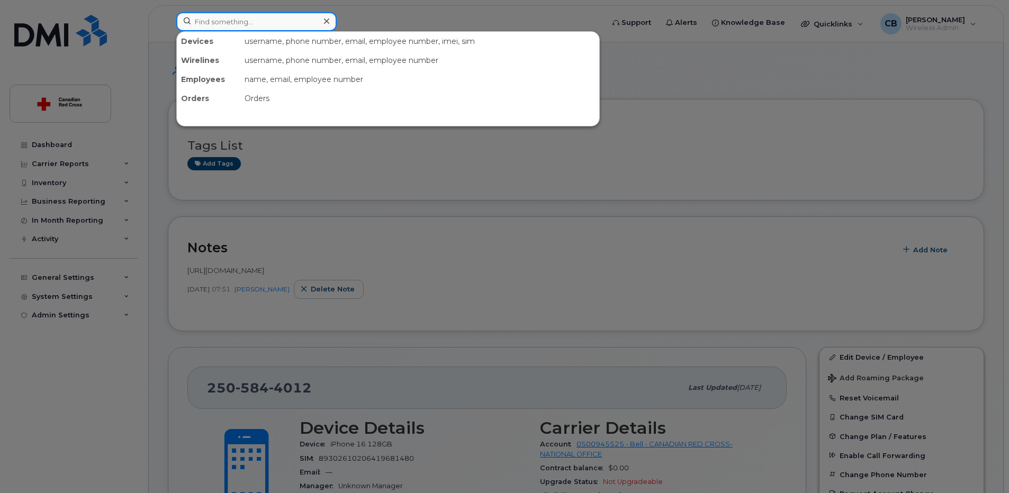
click at [301, 23] on input at bounding box center [256, 21] width 160 height 19
paste input "7059469103"
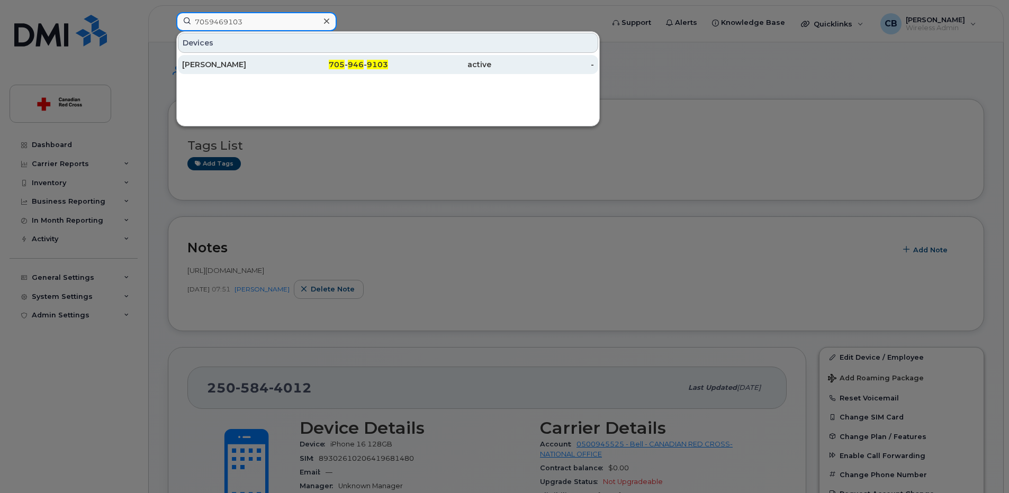
type input "7059469103"
click at [244, 63] on div "[PERSON_NAME]" at bounding box center [233, 64] width 103 height 11
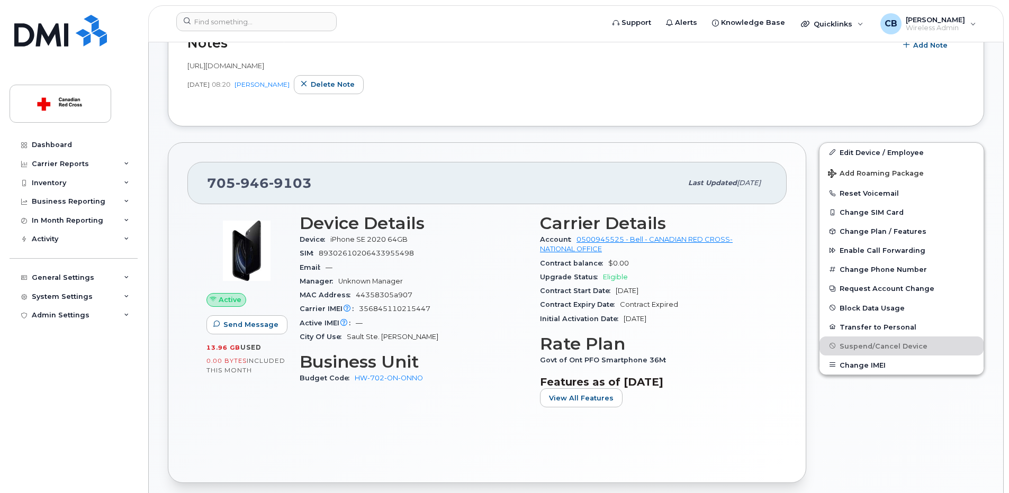
scroll to position [53, 0]
